Goal: Transaction & Acquisition: Register for event/course

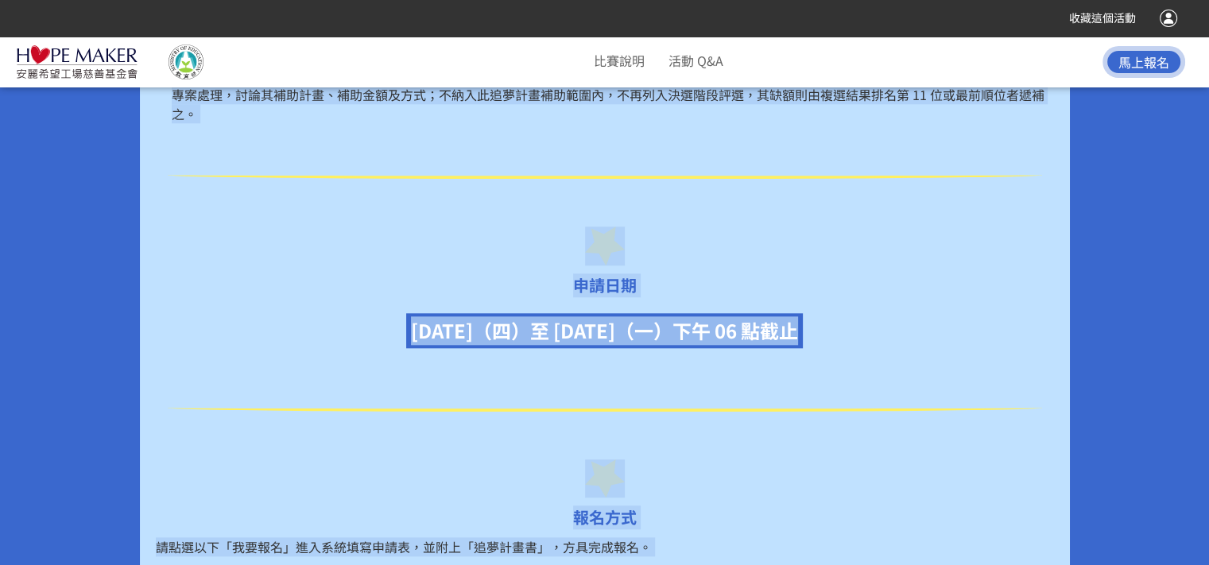
scroll to position [1703, 0]
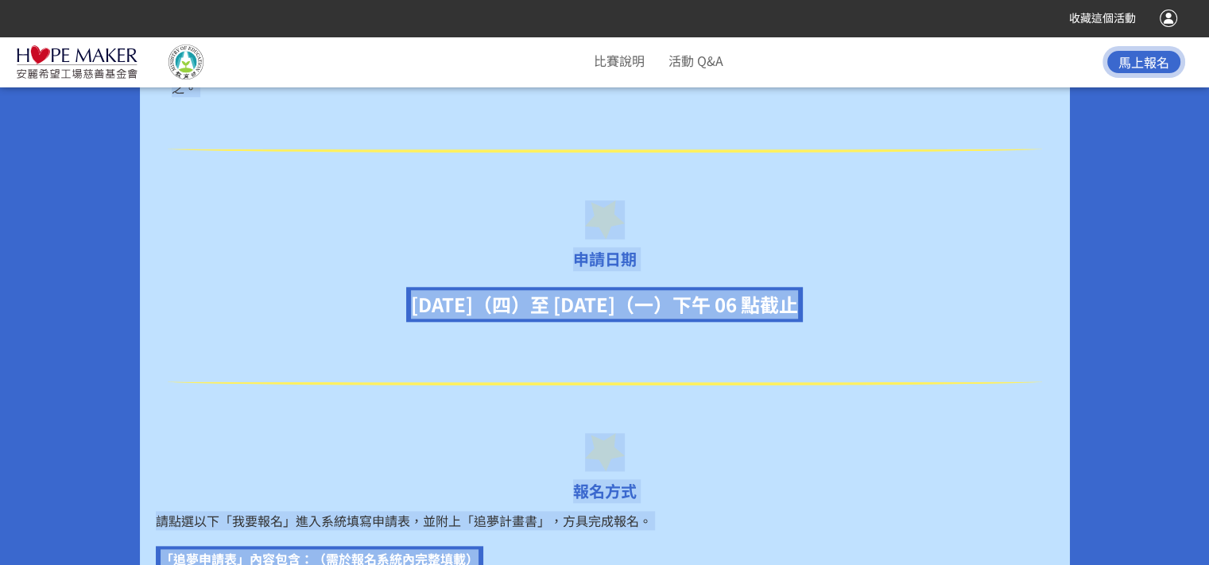
drag, startPoint x: 158, startPoint y: 278, endPoint x: 919, endPoint y: 292, distance: 760.9
click at [919, 292] on div "計畫精神 [PERSON_NAME]台灣深耕台灣多年，深刻關注偏鄉及弱勢孩童所面臨的困境，因此成立[PERSON_NAME]希望工場慈善基金會，結合直銷商的力…" at bounding box center [605, 367] width 930 height 2937
copy div "loremipsumdolorsita，consectetura，elitseddoeiusmodte，i 2160 utlaboree「do」magna，a…"
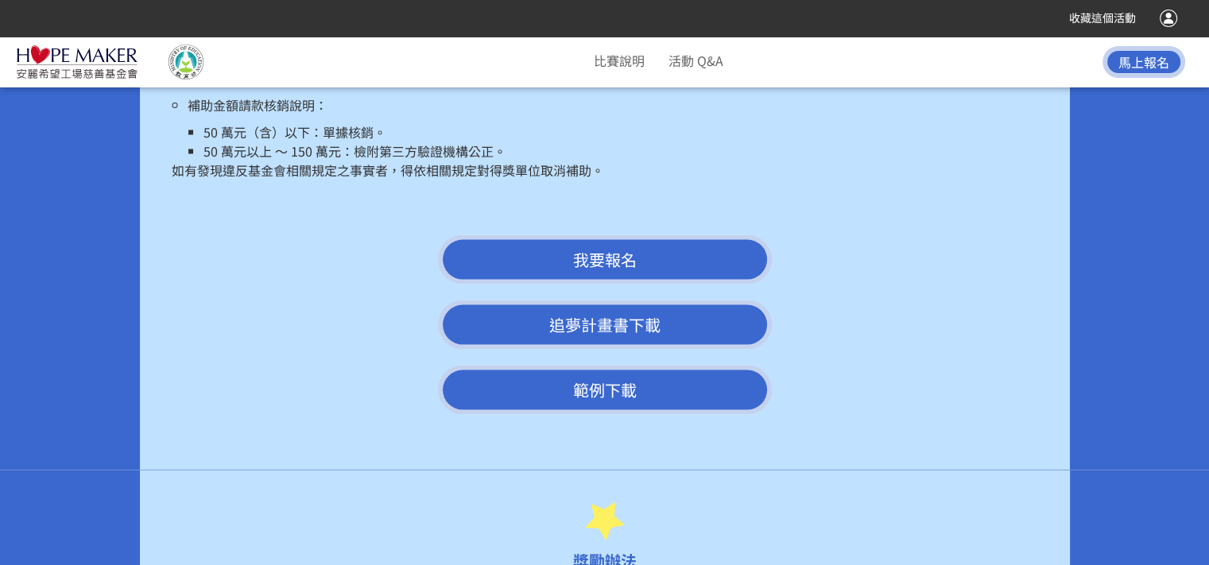
scroll to position [3134, 0]
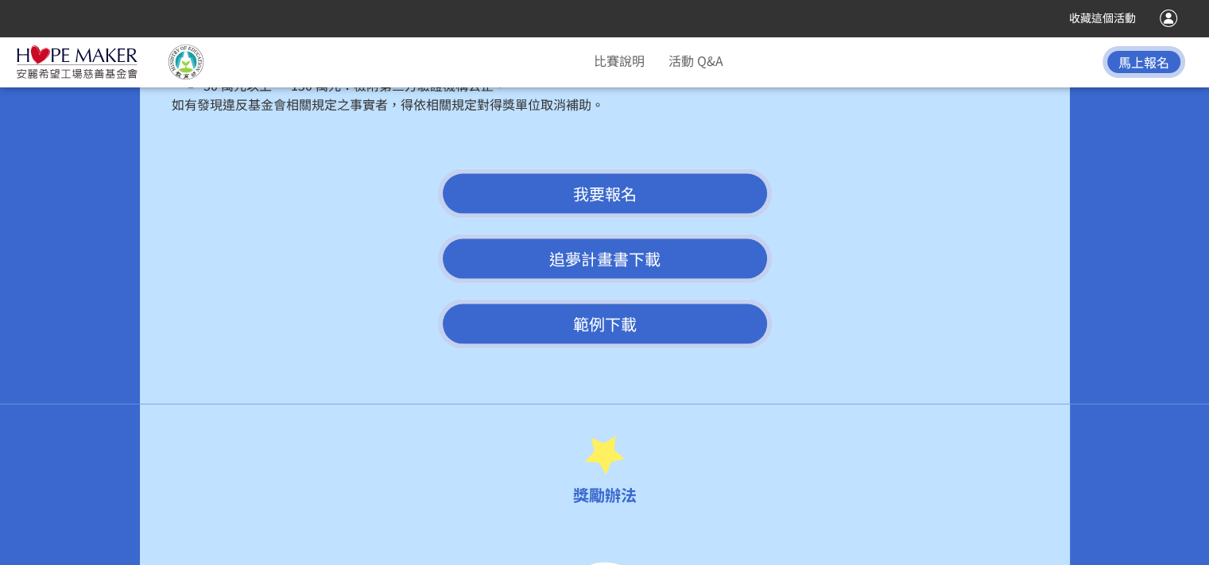
click at [637, 310] on link "範例下載" at bounding box center [605, 324] width 334 height 49
click at [611, 239] on link "追夢計畫書下載" at bounding box center [605, 259] width 334 height 49
click at [572, 169] on button "我要報名" at bounding box center [605, 193] width 334 height 49
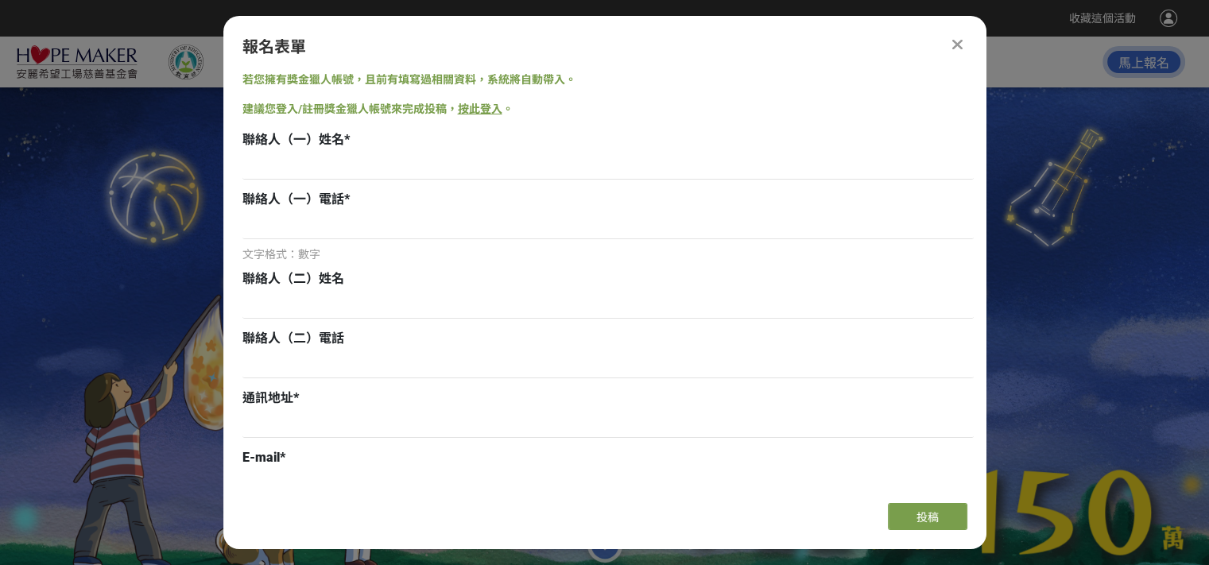
scroll to position [0, 0]
click at [960, 53] on div at bounding box center [957, 44] width 19 height 19
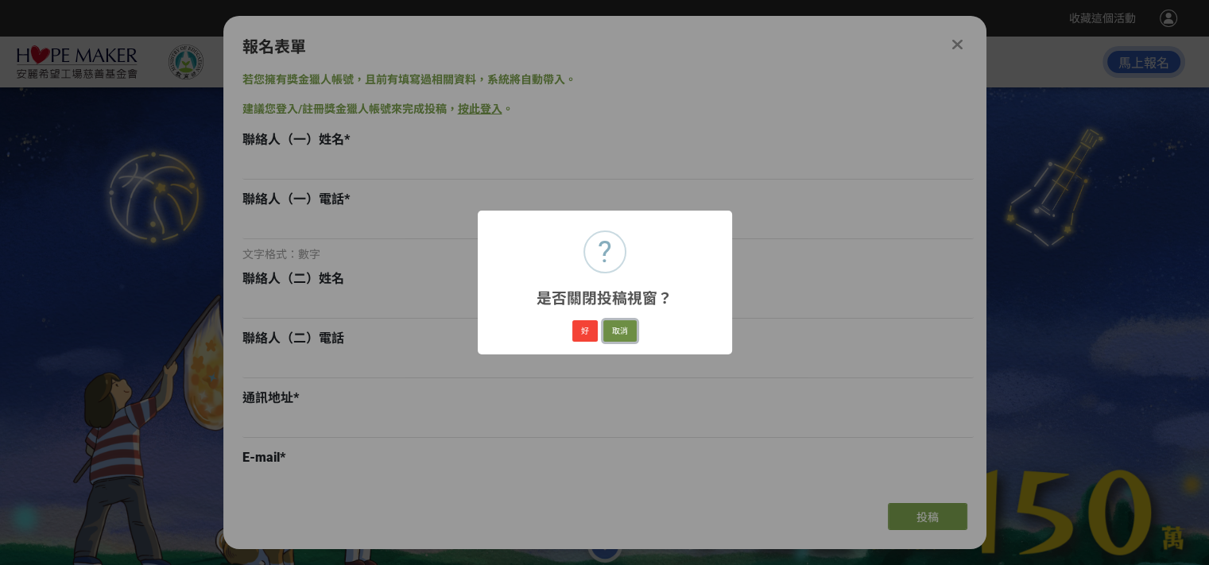
click at [620, 331] on button "取消" at bounding box center [619, 331] width 33 height 22
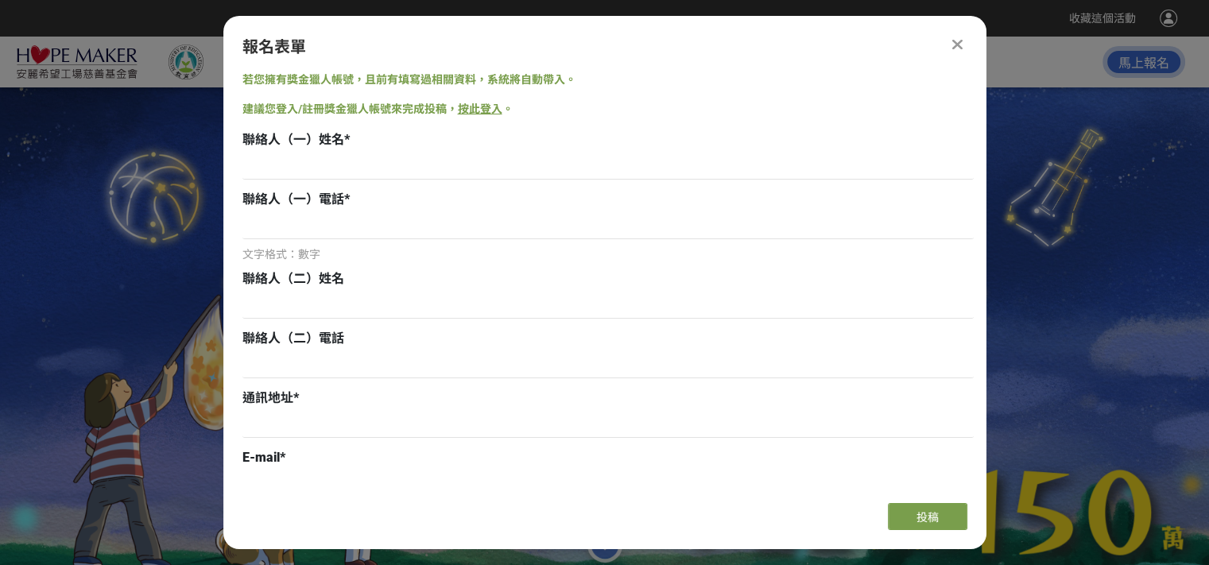
click at [950, 42] on div at bounding box center [957, 44] width 19 height 19
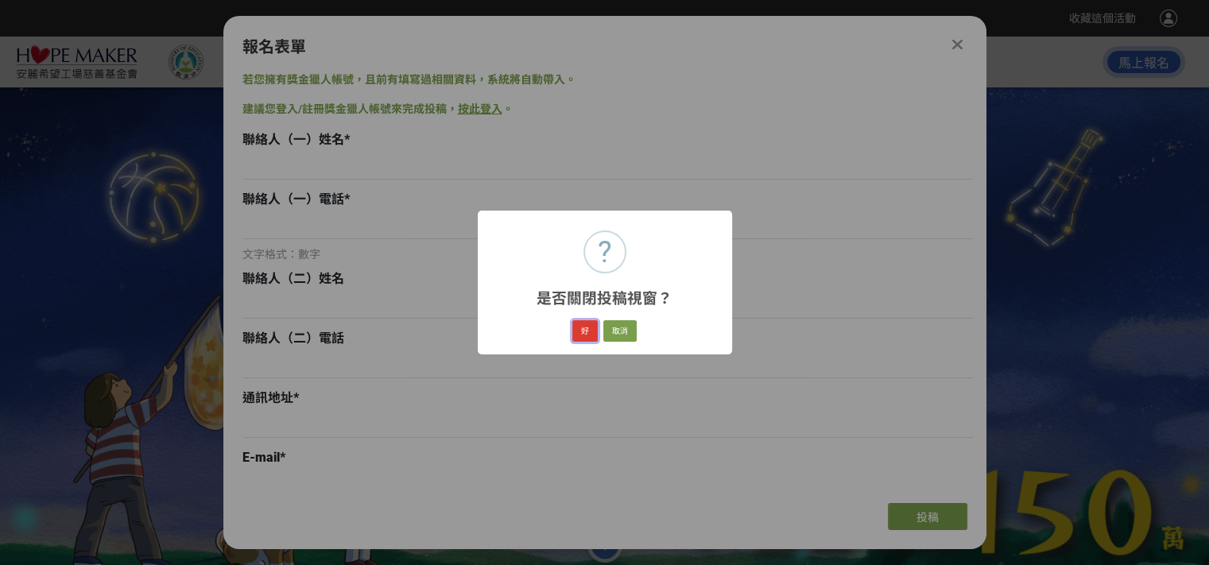
click at [588, 330] on button "好" at bounding box center [584, 331] width 25 height 22
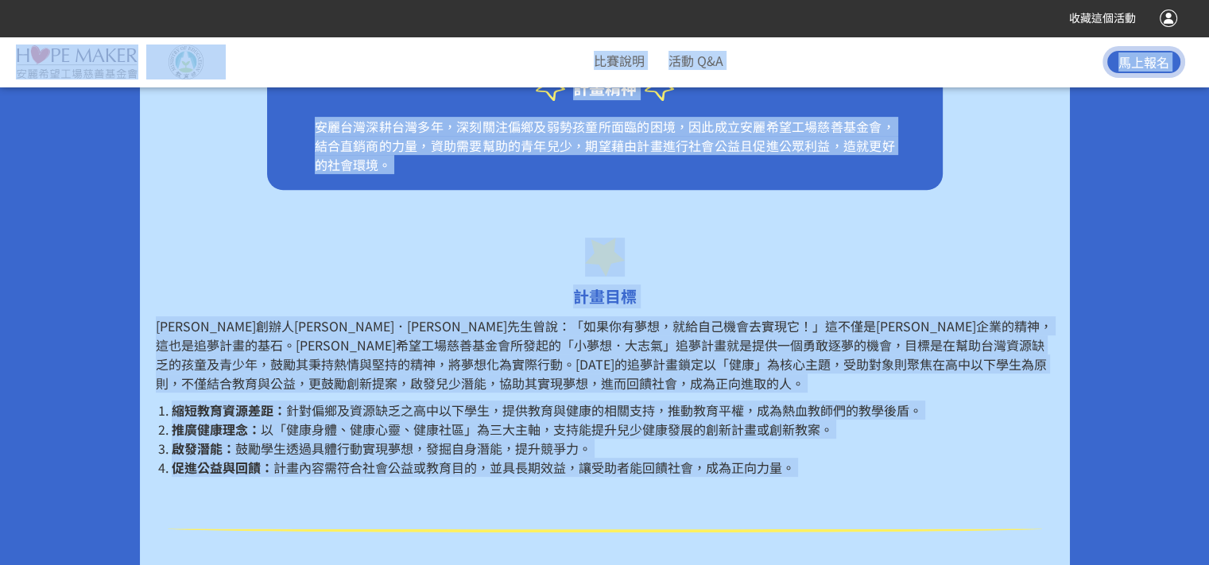
scroll to position [537, 0]
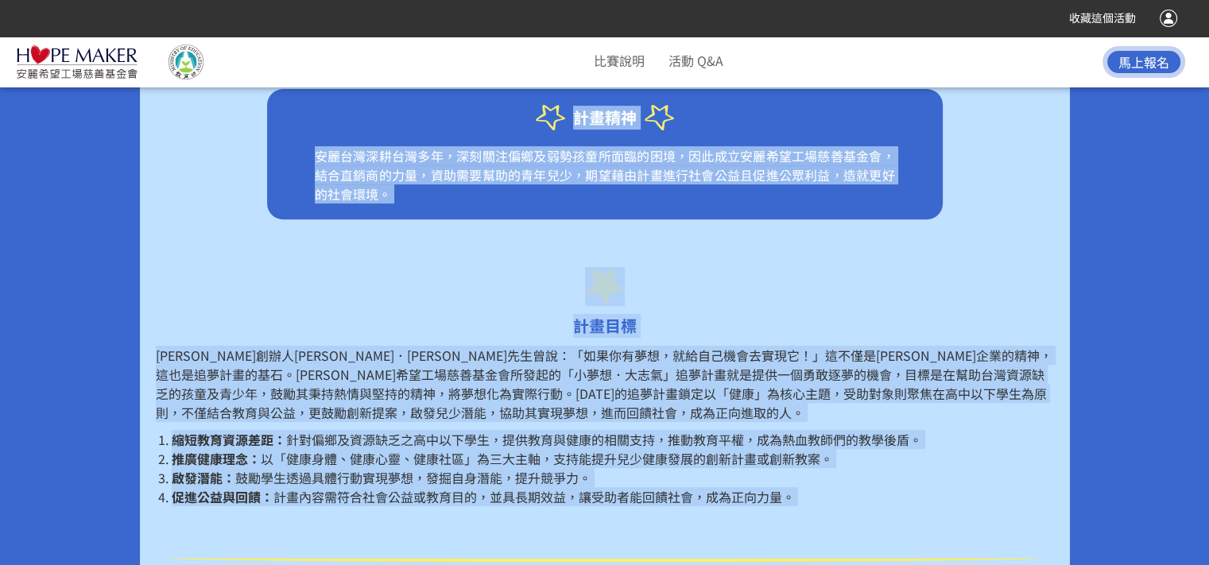
drag, startPoint x: 682, startPoint y: 502, endPoint x: 242, endPoint y: 107, distance: 591.6
copy div "lore ipsumdolor，sitametconsectetu，adipiscingelits，doeiusmo，temporincid，utlabore…"
